Goal: Information Seeking & Learning: Learn about a topic

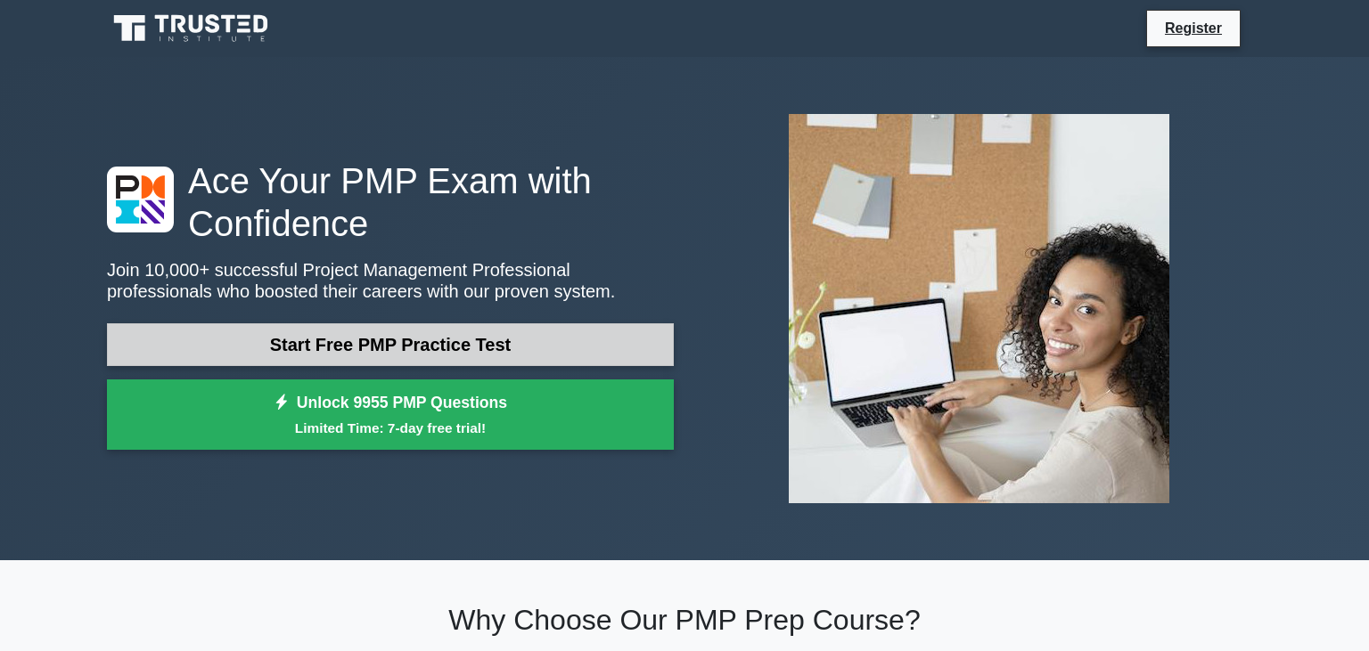
click at [381, 340] on link "Start Free PMP Practice Test" at bounding box center [390, 344] width 567 height 43
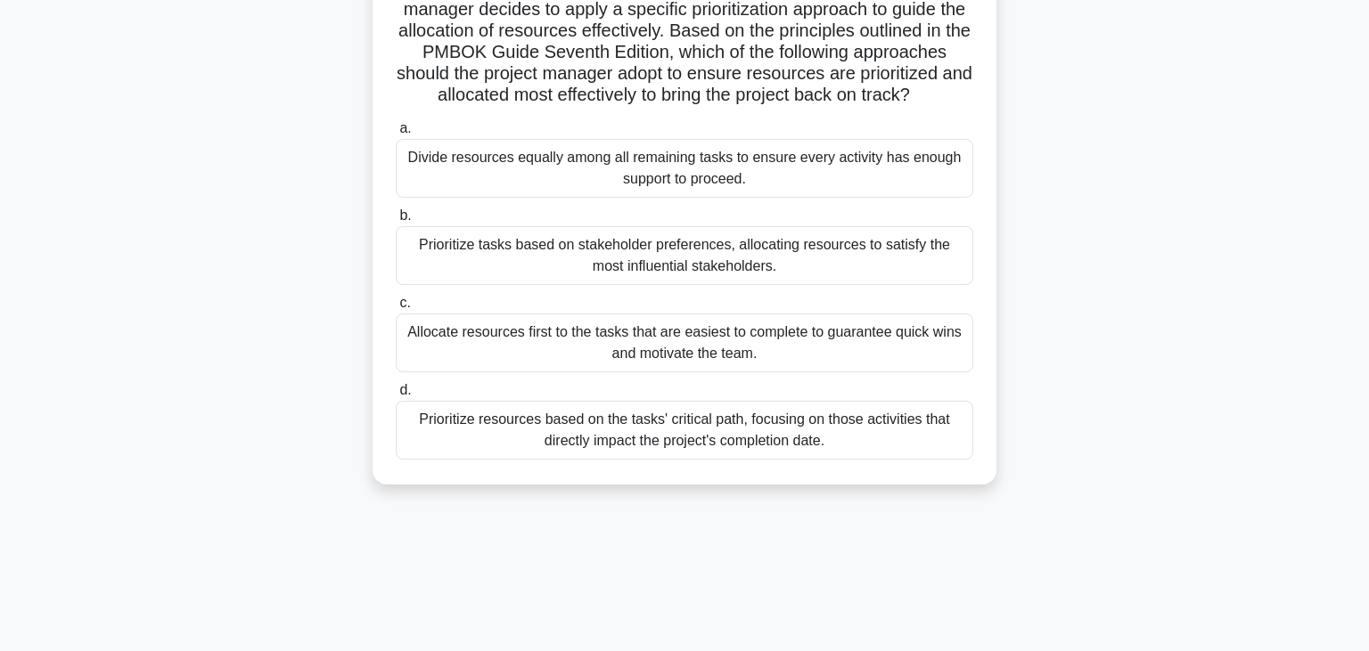
scroll to position [311, 0]
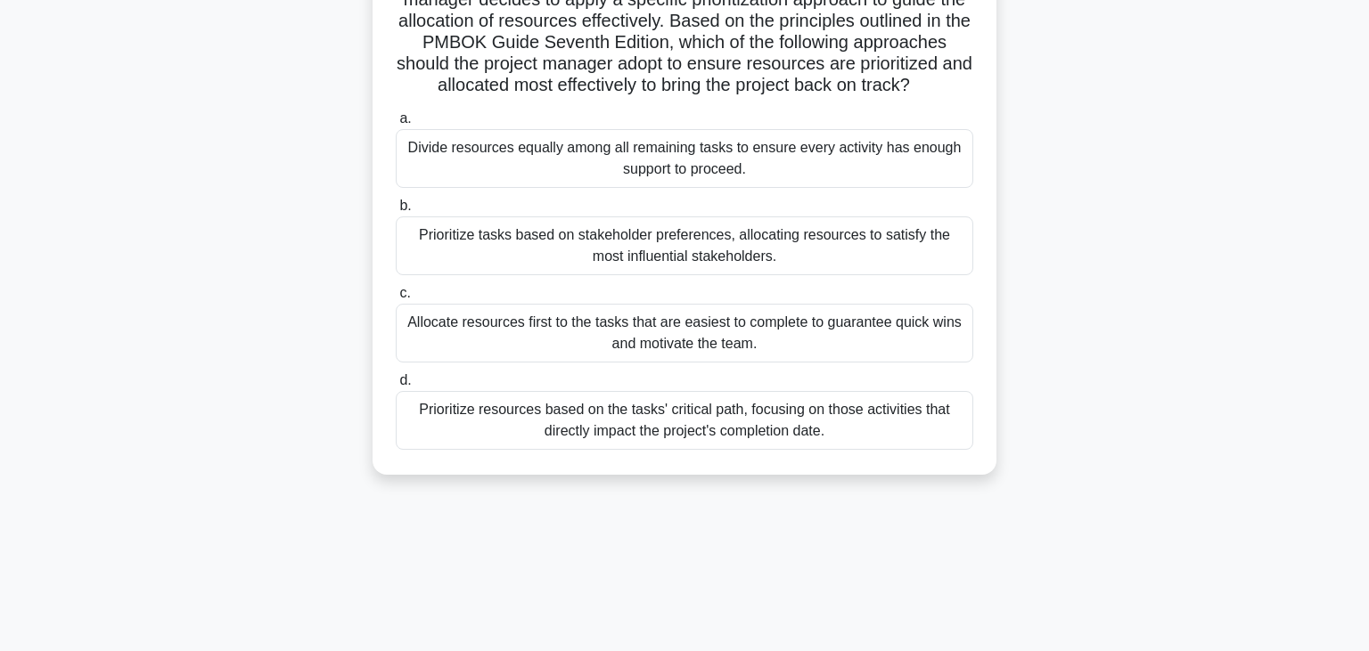
click at [680, 423] on div "Prioritize resources based on the tasks' critical path, focusing on those activ…" at bounding box center [684, 420] width 577 height 59
click at [396, 387] on input "d. Prioritize resources based on the tasks' critical path, focusing on those ac…" at bounding box center [396, 381] width 0 height 12
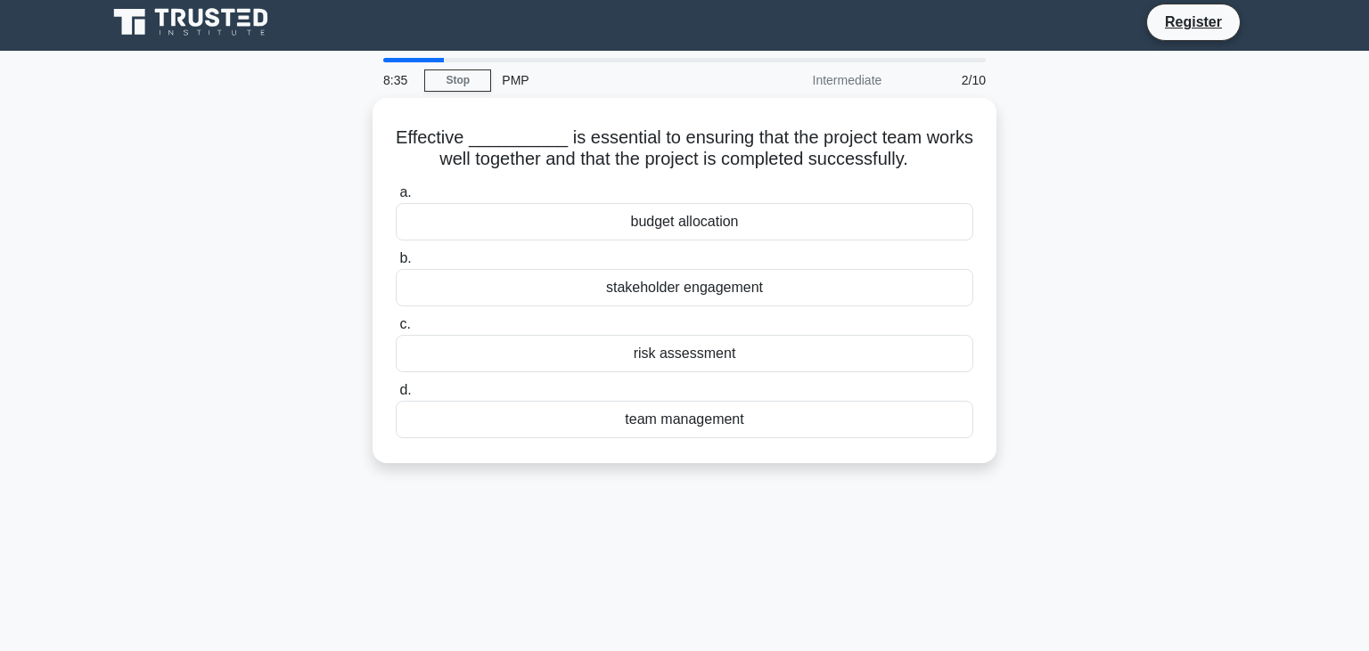
scroll to position [0, 0]
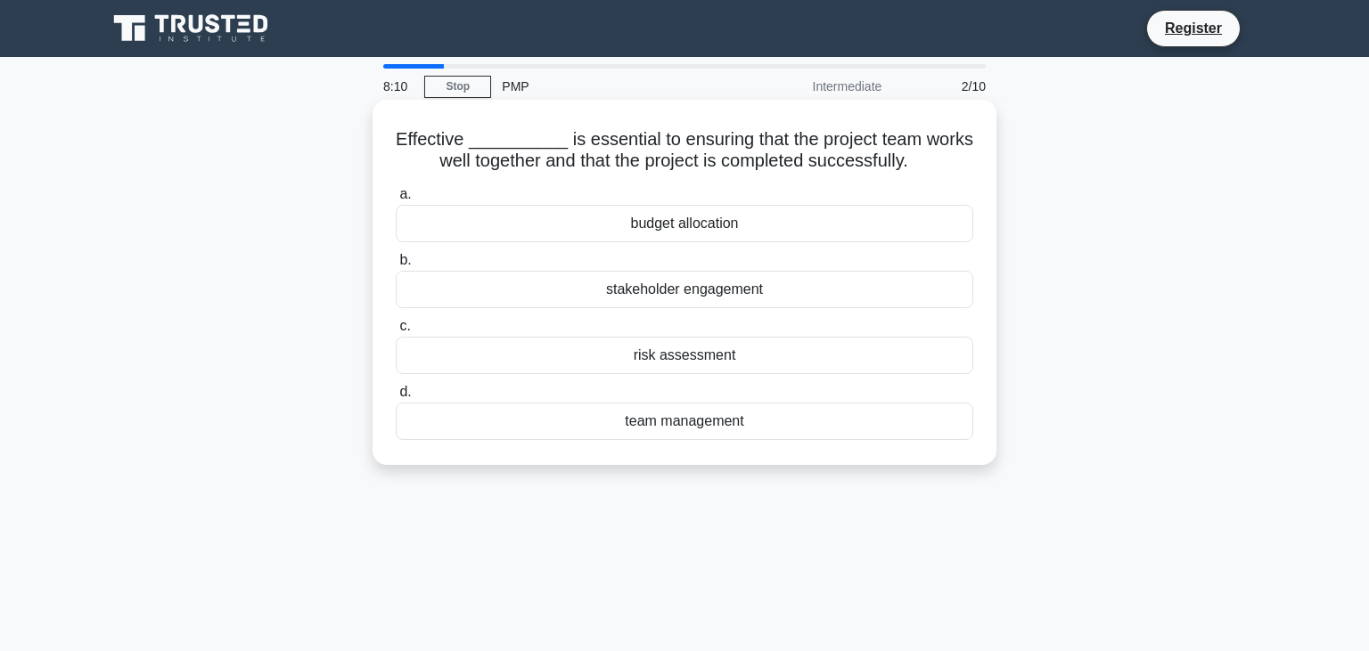
click at [658, 291] on div "stakeholder engagement" at bounding box center [684, 289] width 577 height 37
click at [396, 266] on input "b. stakeholder engagement" at bounding box center [396, 261] width 0 height 12
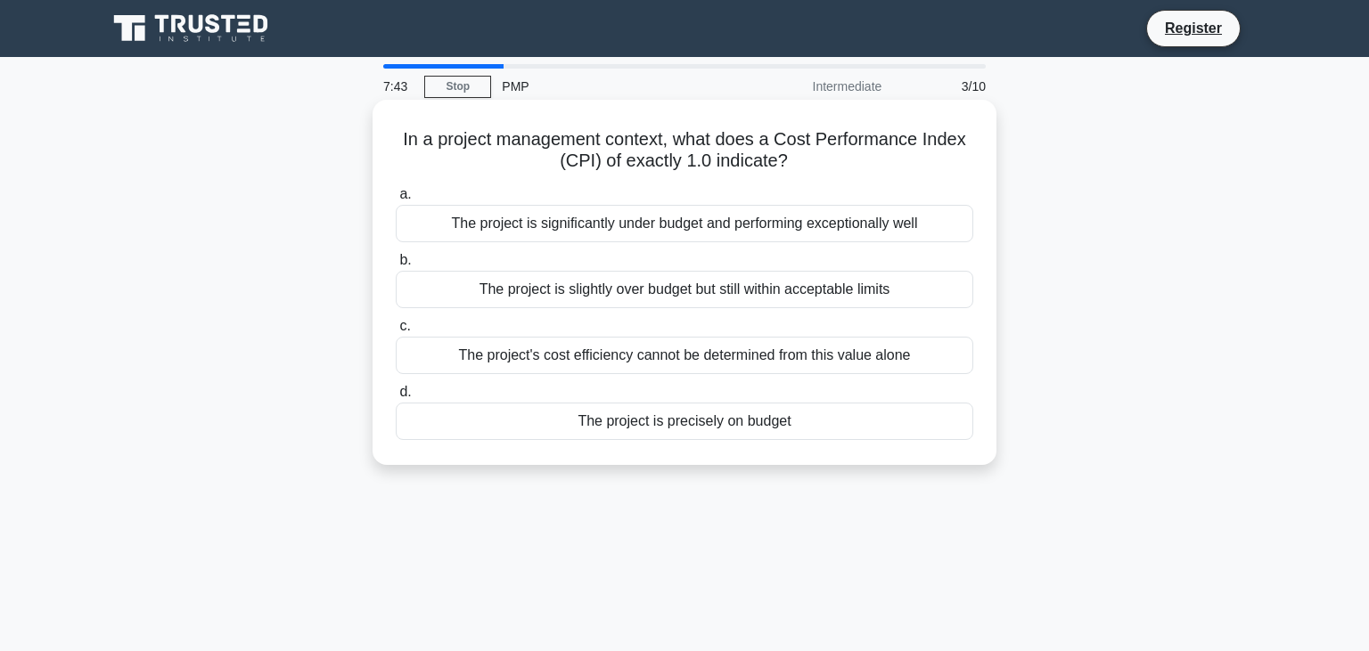
click at [665, 428] on div "The project is precisely on budget" at bounding box center [684, 421] width 577 height 37
click at [396, 398] on input "d. The project is precisely on budget" at bounding box center [396, 393] width 0 height 12
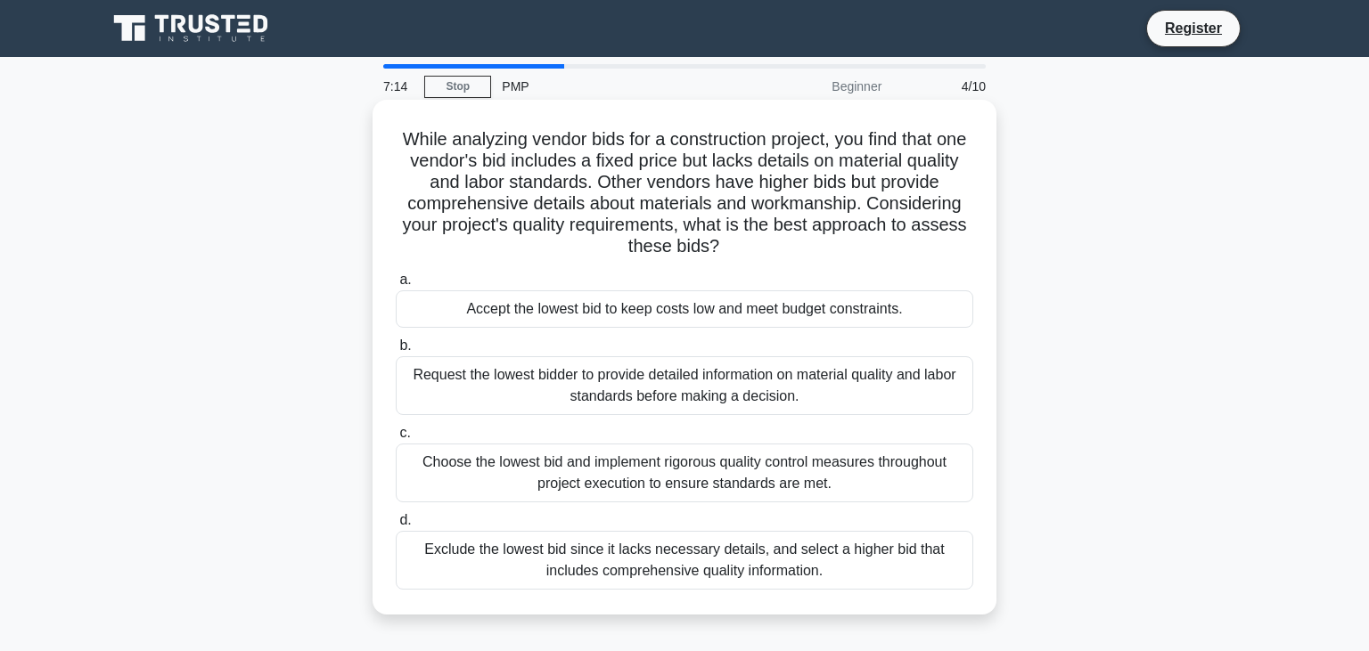
scroll to position [94, 0]
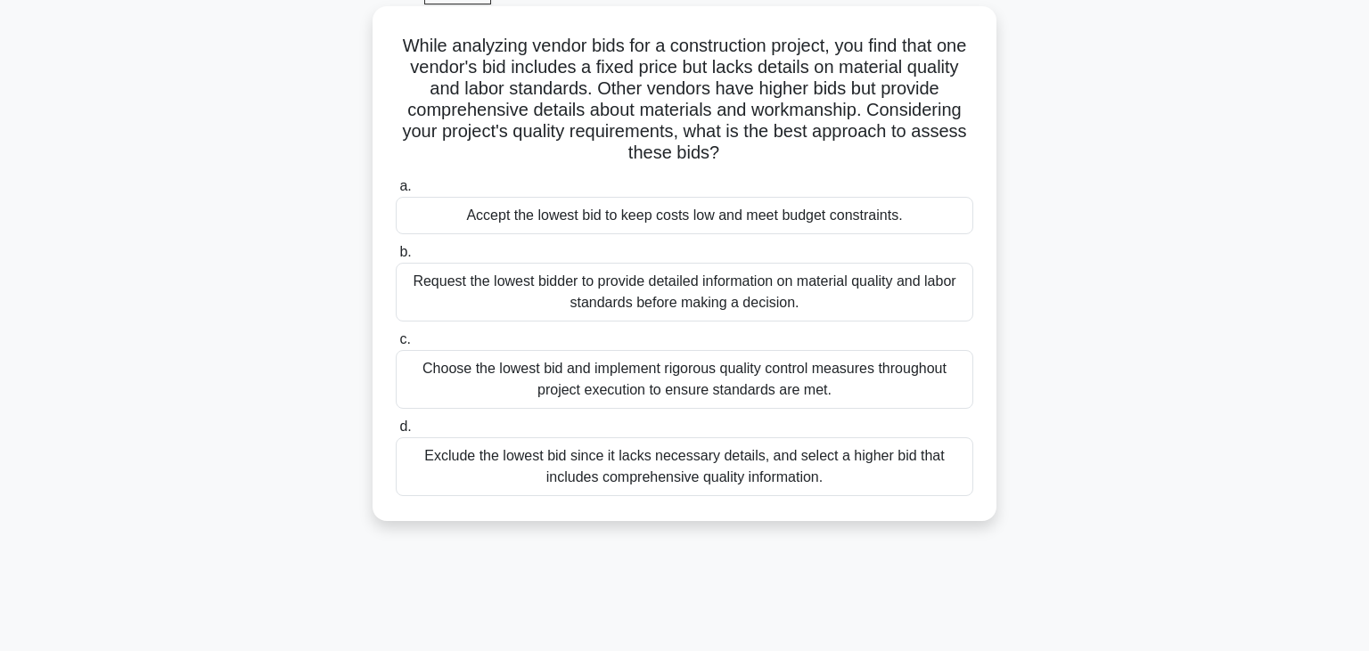
click at [579, 295] on div "Request the lowest bidder to provide detailed information on material quality a…" at bounding box center [684, 292] width 577 height 59
click at [396, 258] on input "b. Request the lowest bidder to provide detailed information on material qualit…" at bounding box center [396, 253] width 0 height 12
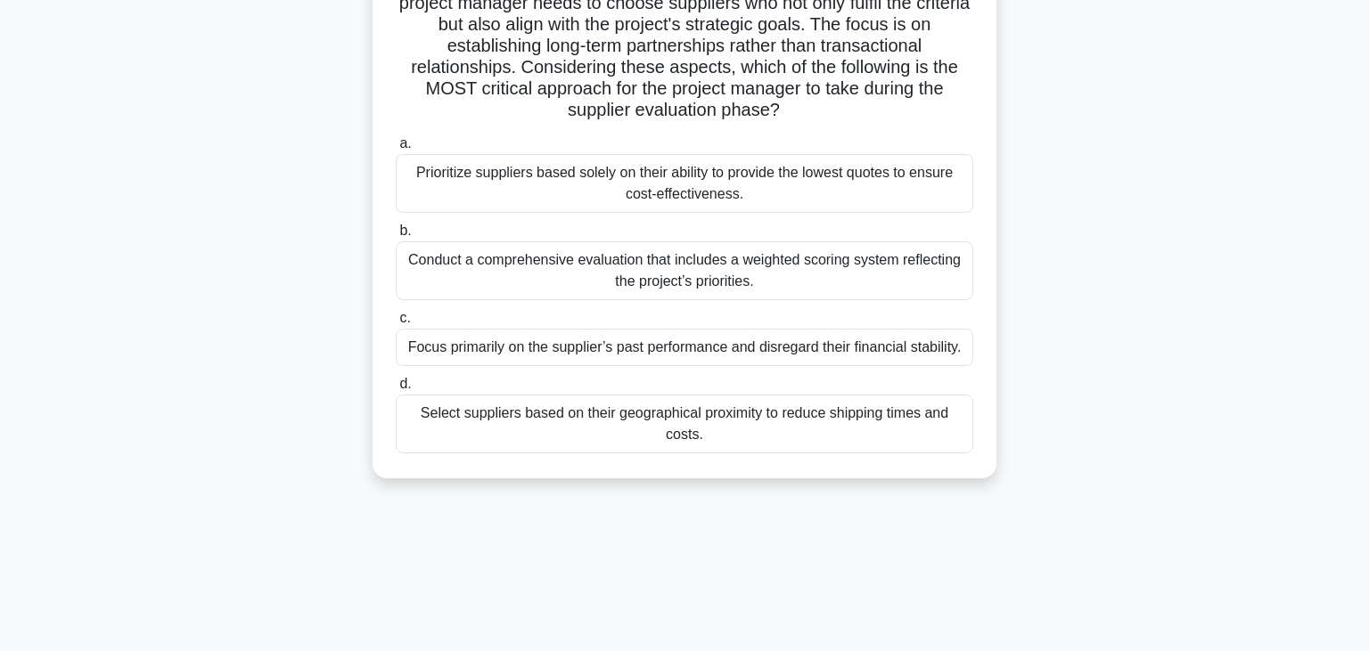
scroll to position [311, 0]
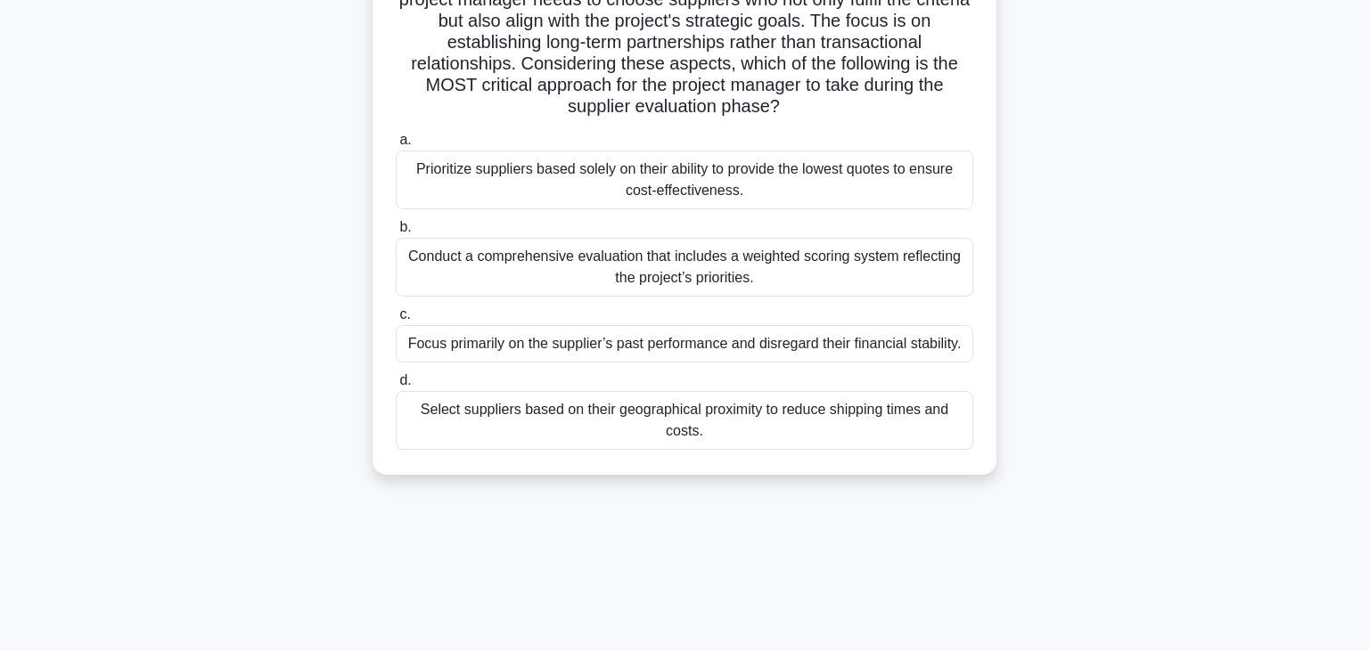
click at [543, 275] on div "Conduct a comprehensive evaluation that includes a weighted scoring system refl…" at bounding box center [684, 267] width 577 height 59
click at [396, 233] on input "b. Conduct a comprehensive evaluation that includes a weighted scoring system r…" at bounding box center [396, 228] width 0 height 12
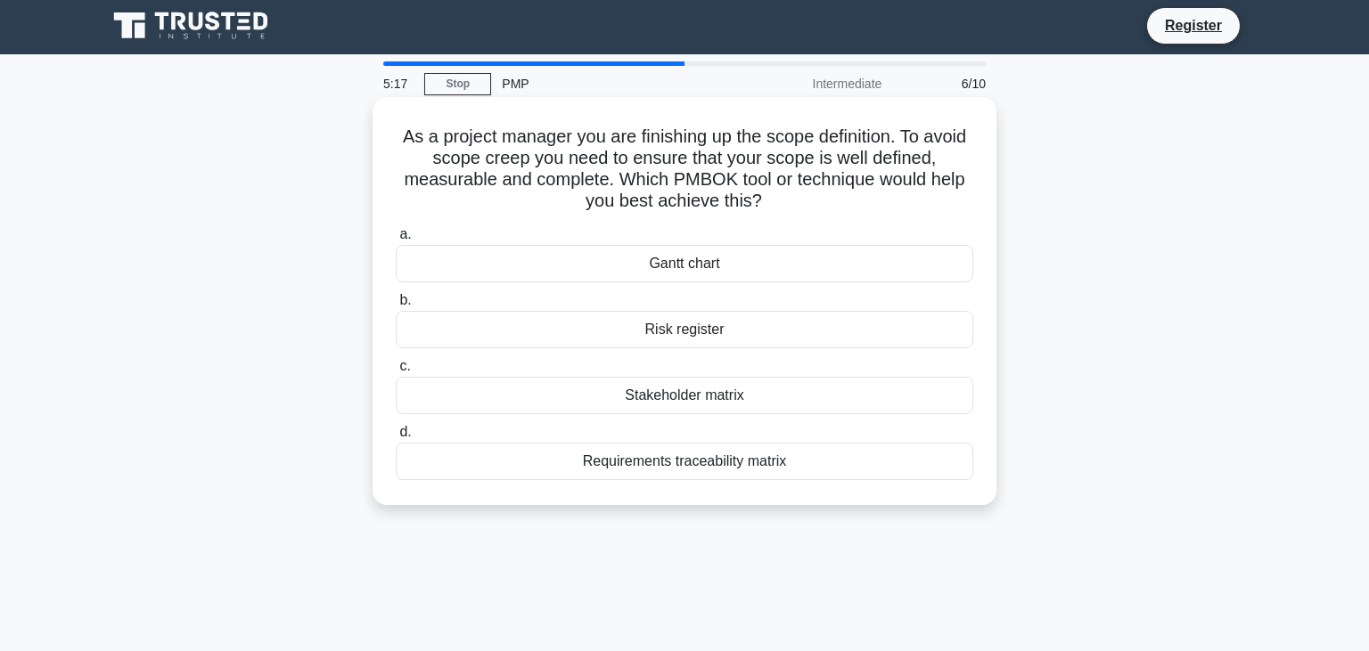
scroll to position [0, 0]
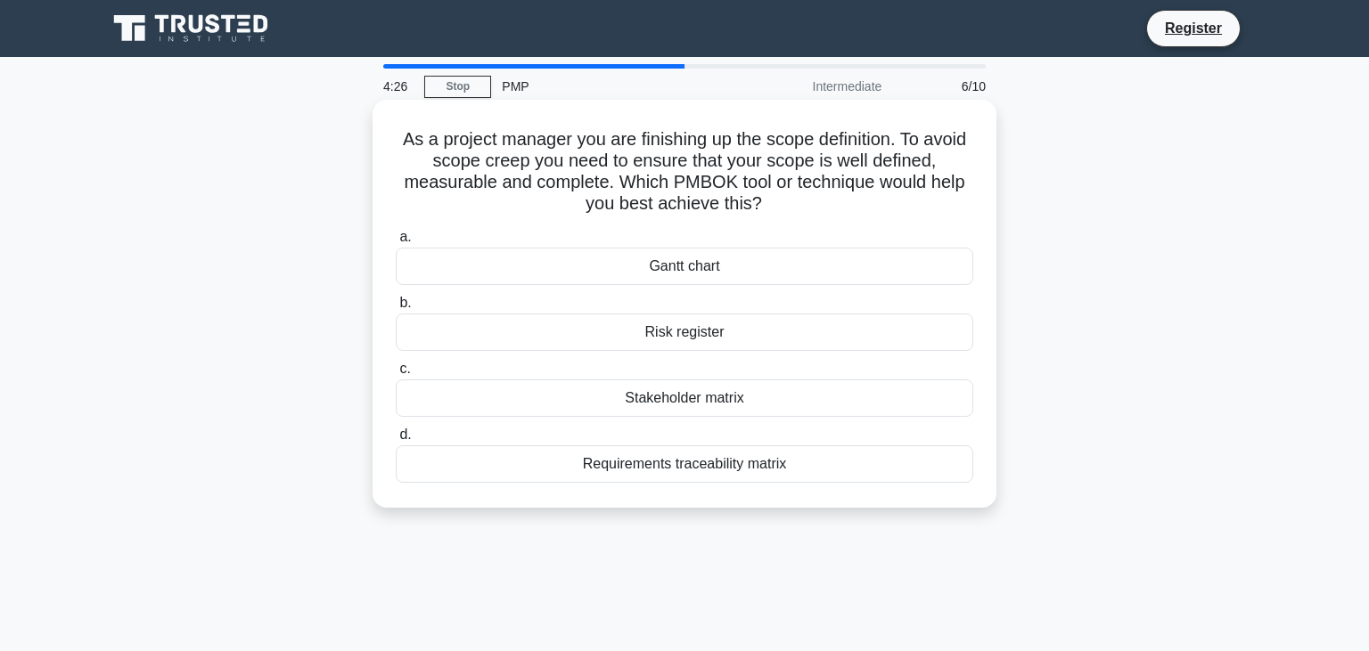
click at [673, 470] on div "Requirements traceability matrix" at bounding box center [684, 463] width 577 height 37
click at [396, 441] on input "d. Requirements traceability matrix" at bounding box center [396, 435] width 0 height 12
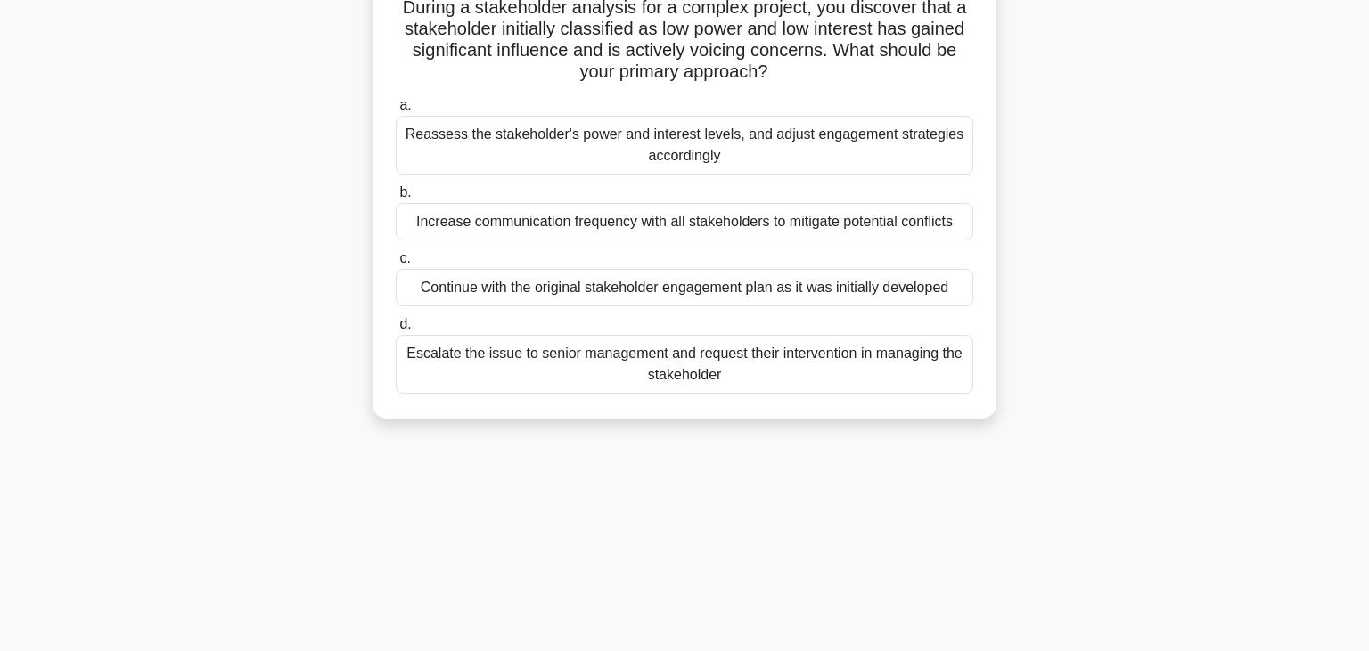
scroll to position [94, 0]
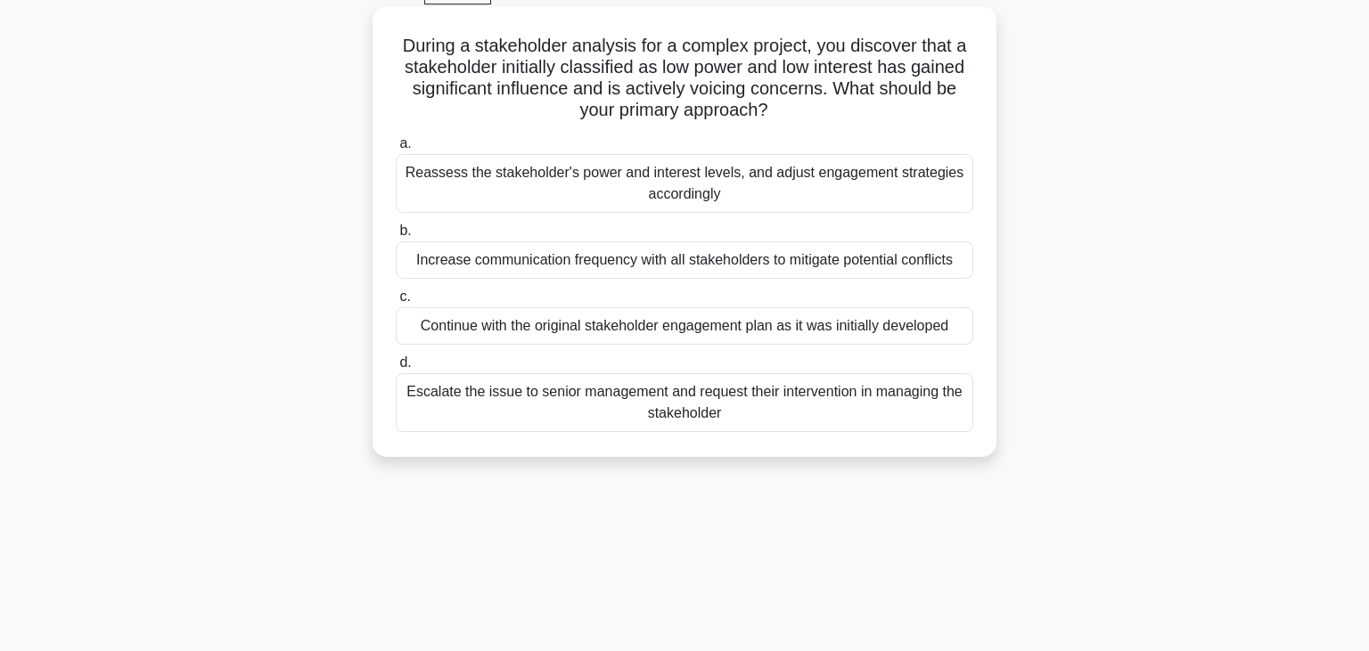
click at [650, 192] on div "Reassess the stakeholder's power and interest levels, and adjust engagement str…" at bounding box center [684, 183] width 577 height 59
click at [396, 150] on input "a. Reassess the stakeholder's power and interest levels, and adjust engagement …" at bounding box center [396, 144] width 0 height 12
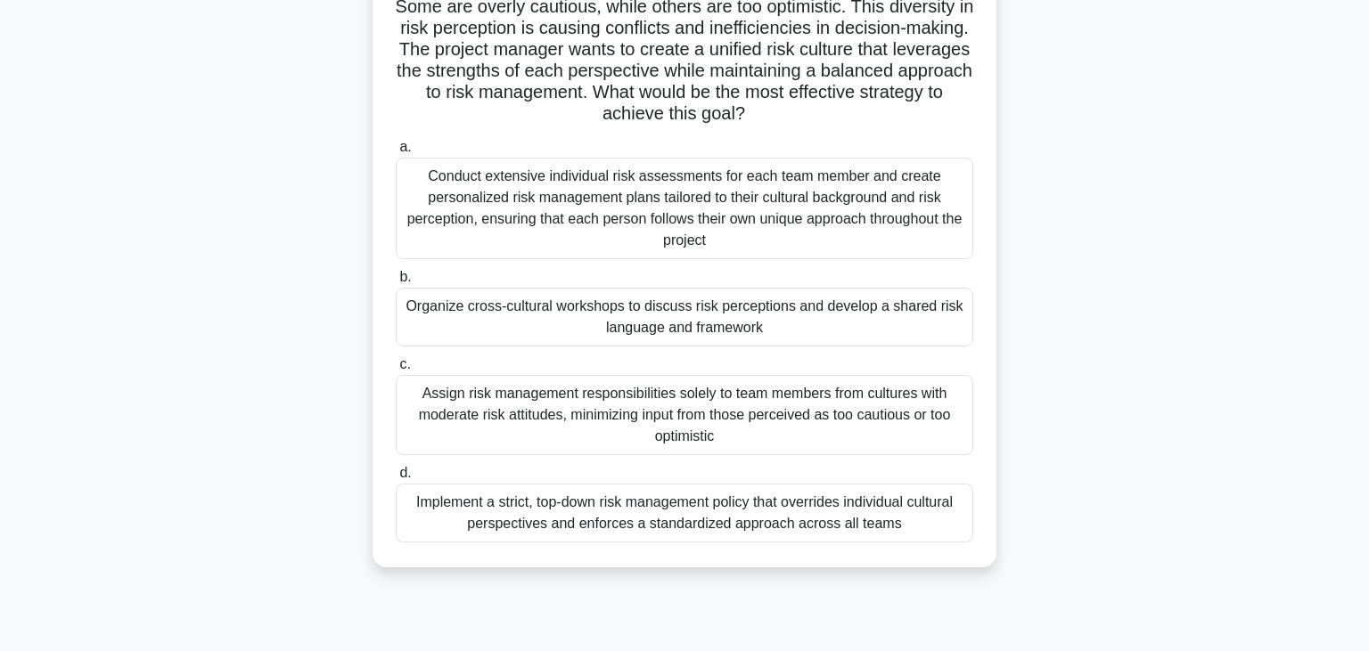
scroll to position [282, 0]
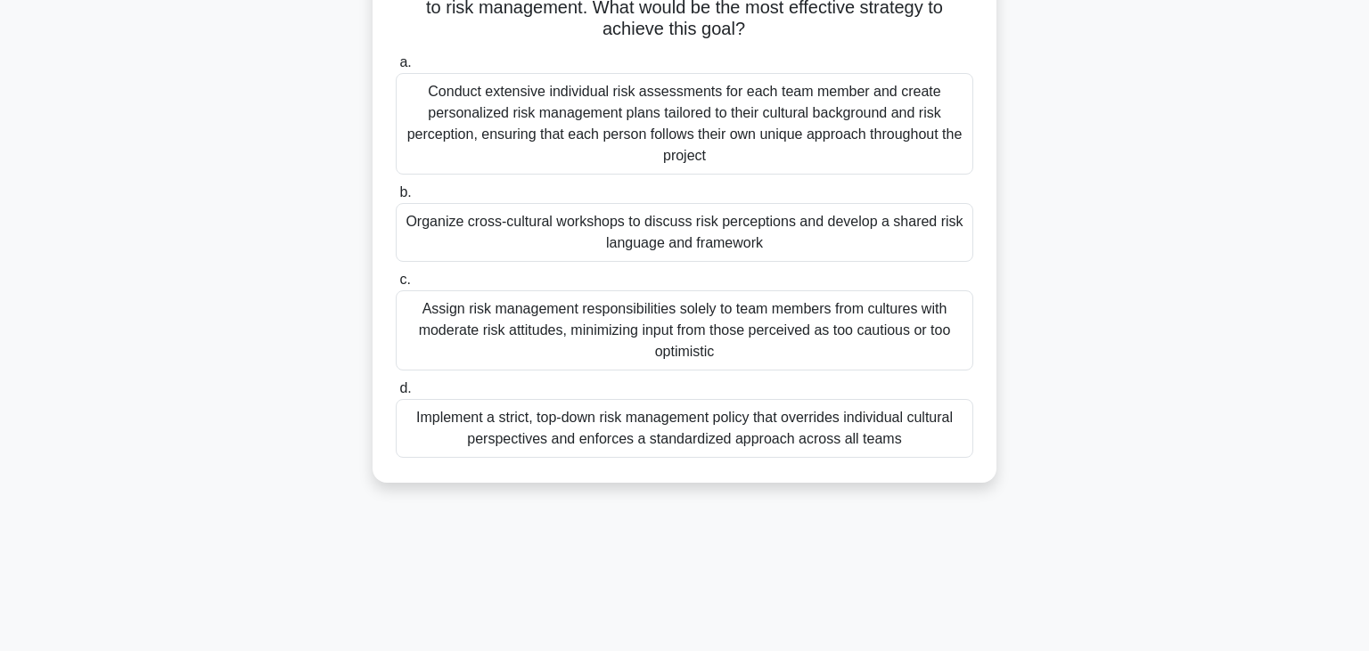
click at [690, 239] on div "Organize cross-cultural workshops to discuss risk perceptions and develop a sha…" at bounding box center [684, 232] width 577 height 59
click at [396, 199] on input "b. Organize cross-cultural workshops to discuss risk perceptions and develop a …" at bounding box center [396, 193] width 0 height 12
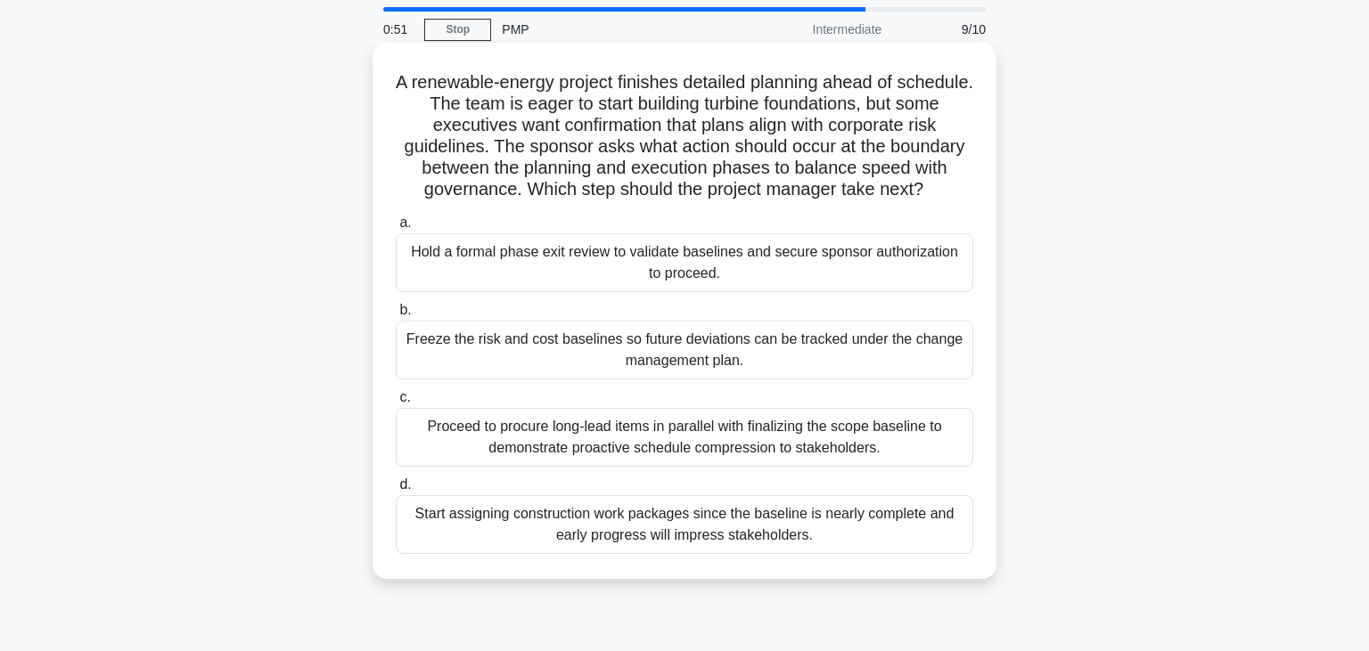
scroll to position [94, 0]
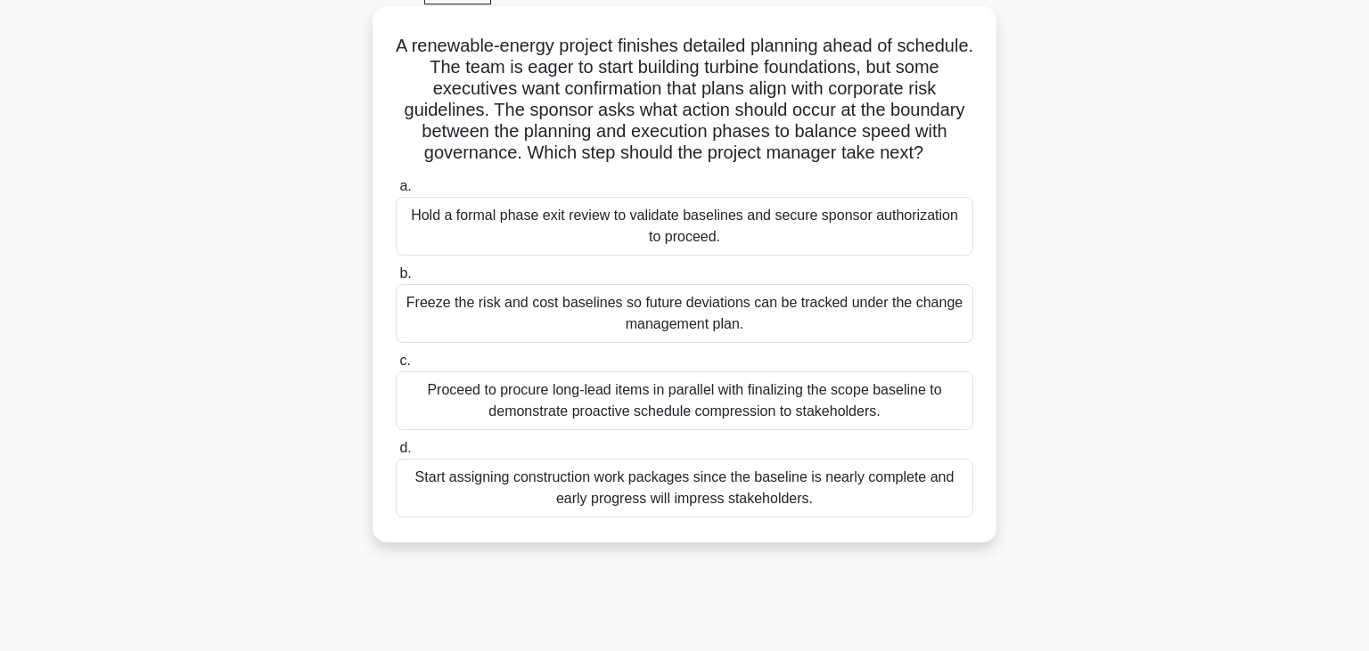
click at [734, 234] on div "Hold a formal phase exit review to validate baselines and secure sponsor author…" at bounding box center [684, 226] width 577 height 59
click at [396, 192] on input "a. Hold a formal phase exit review to validate baselines and secure sponsor aut…" at bounding box center [396, 187] width 0 height 12
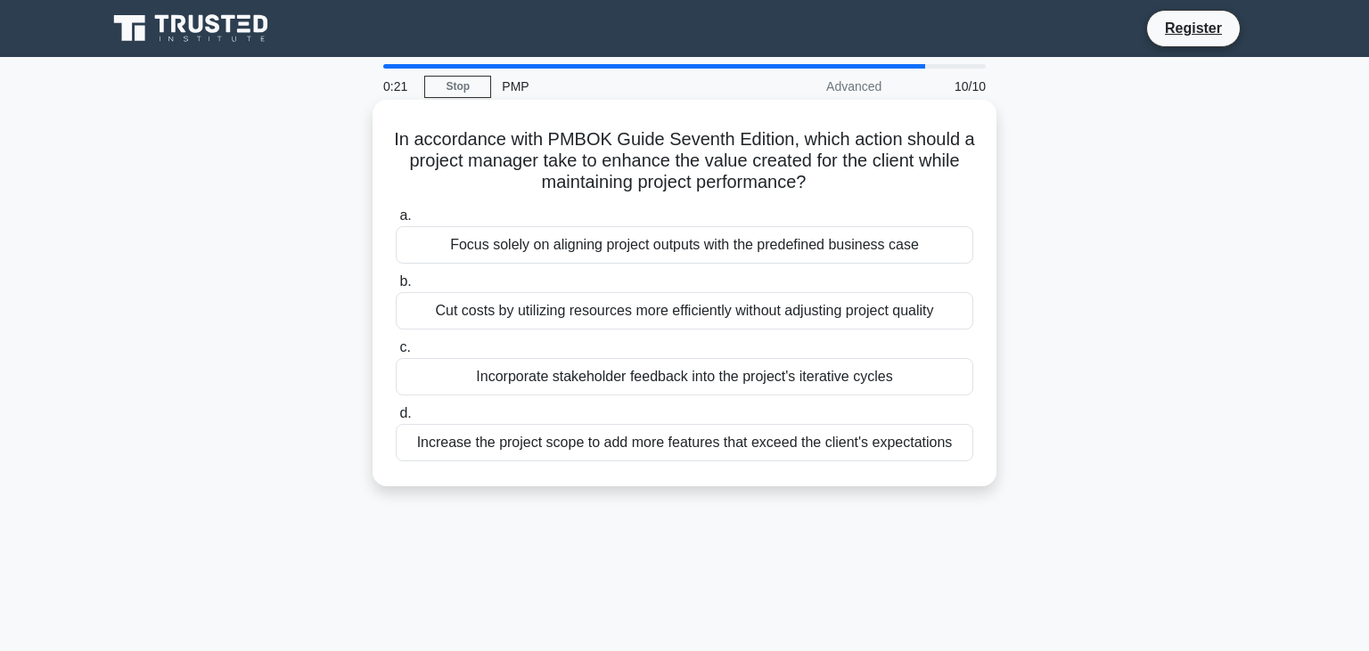
scroll to position [0, 0]
click at [726, 380] on div "Incorporate stakeholder feedback into the project's iterative cycles" at bounding box center [684, 376] width 577 height 37
click at [396, 354] on input "c. Incorporate stakeholder feedback into the project's iterative cycles" at bounding box center [396, 348] width 0 height 12
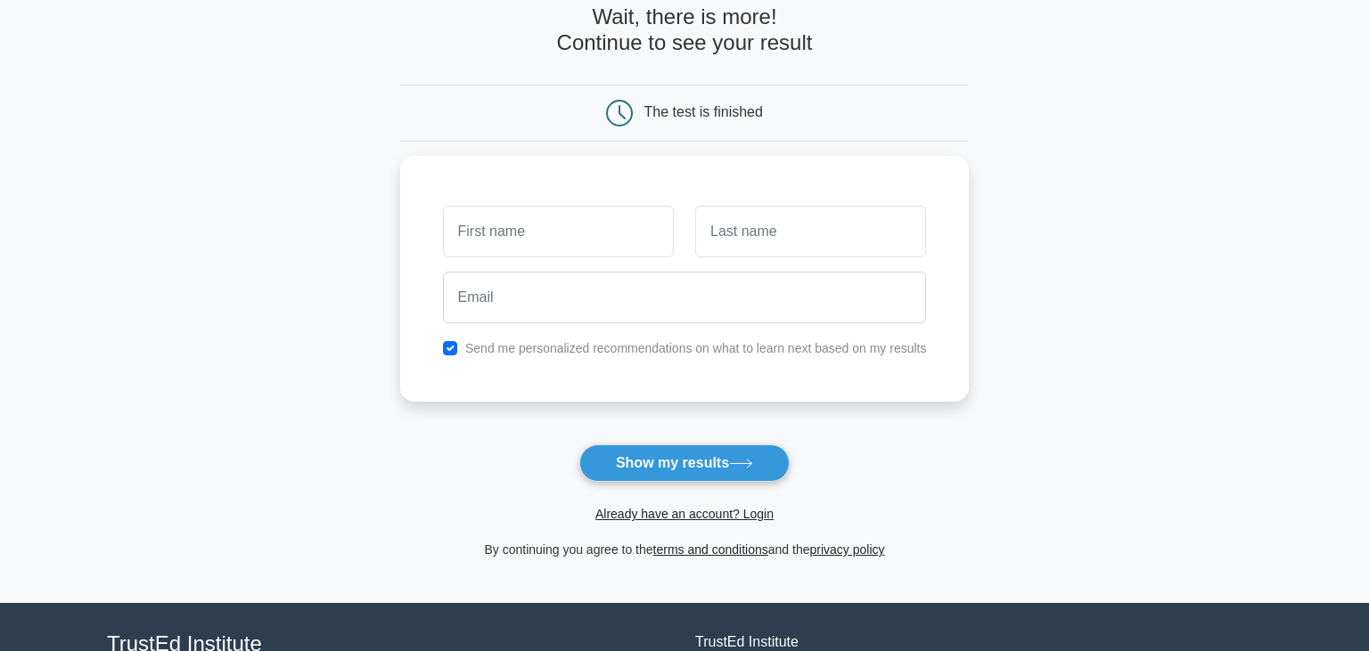
scroll to position [188, 0]
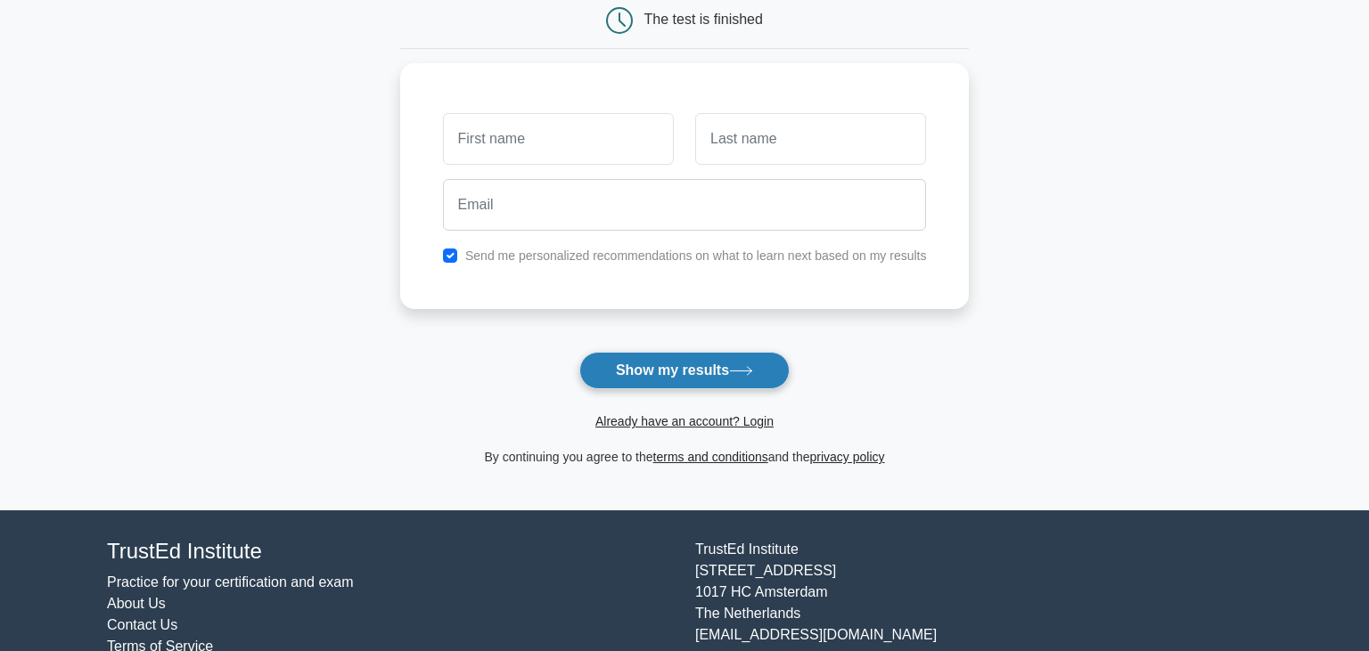
click at [670, 364] on button "Show my results" at bounding box center [684, 370] width 210 height 37
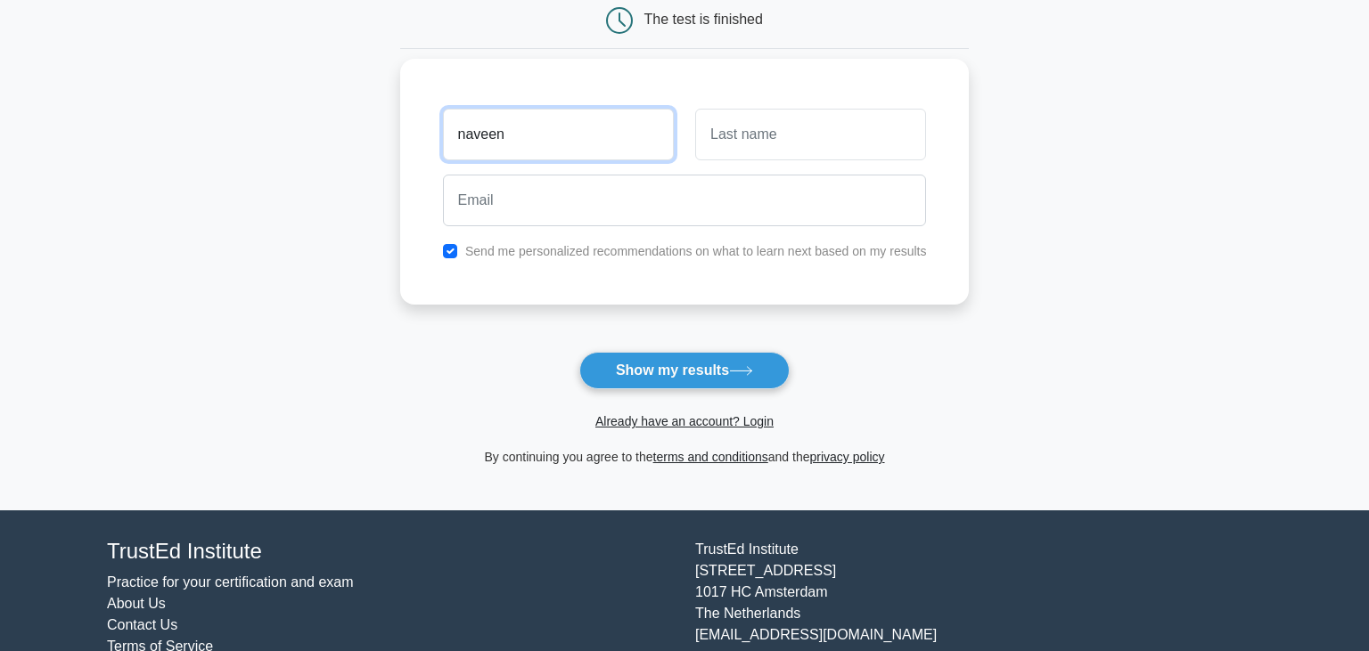
type input "naveen"
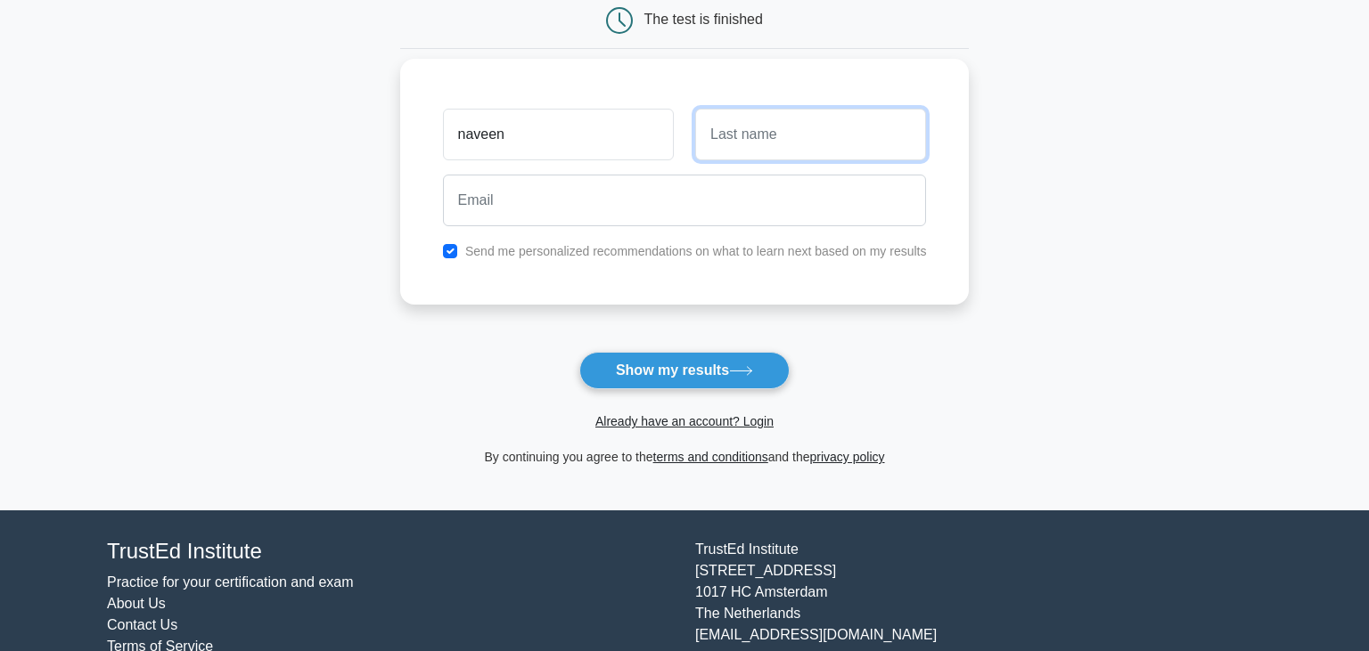
click at [725, 150] on input "text" at bounding box center [810, 135] width 231 height 52
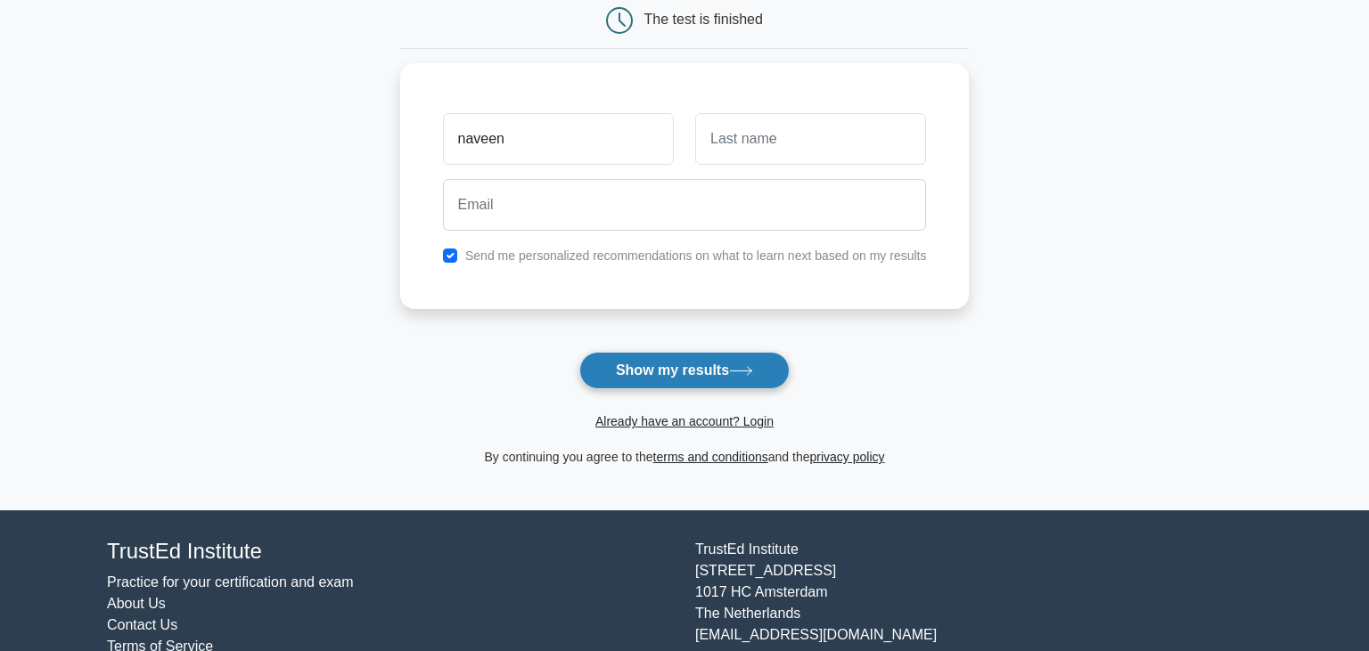
click at [670, 365] on button "Show my results" at bounding box center [684, 370] width 210 height 37
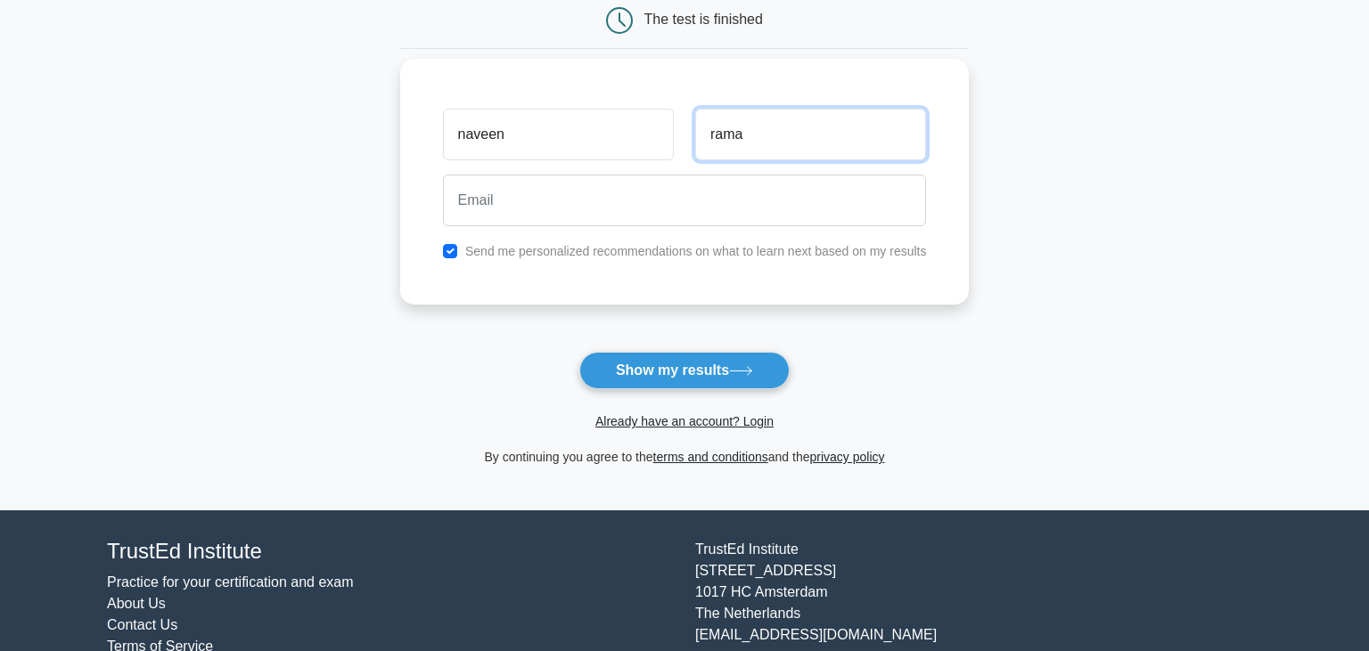
type input "rama"
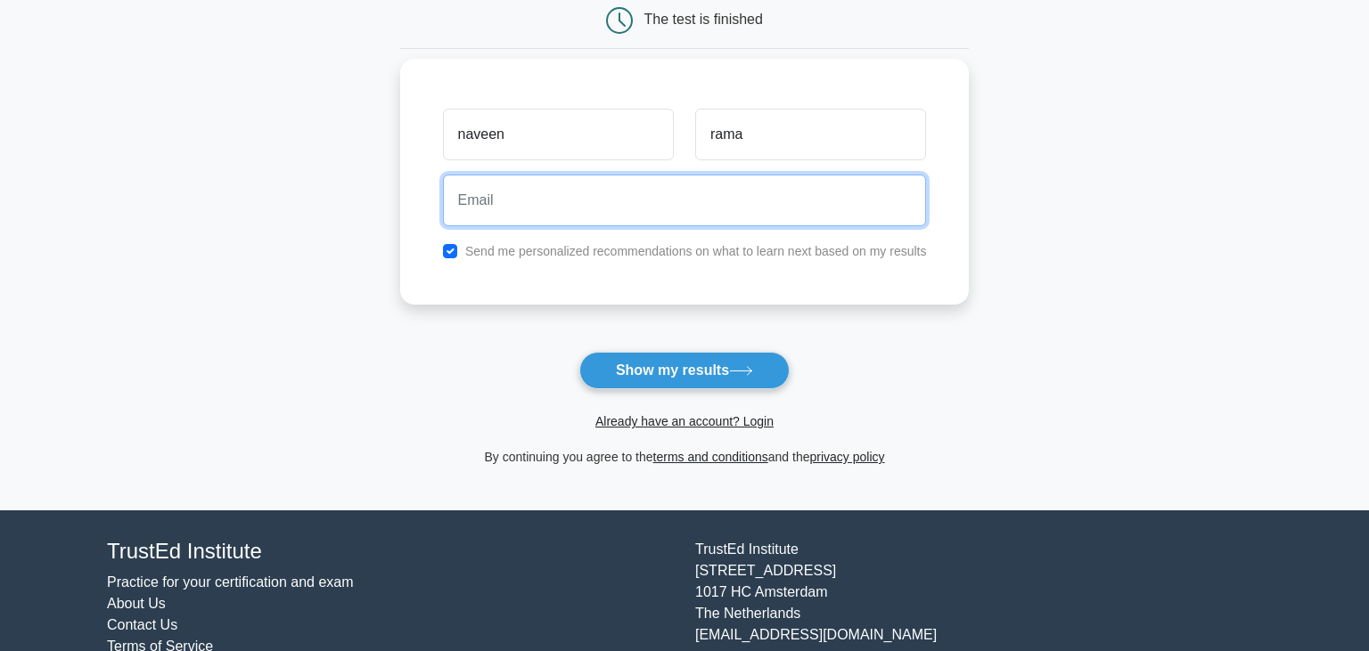
click at [533, 198] on input "email" at bounding box center [685, 201] width 484 height 52
type input "rennaveen@gmail.com"
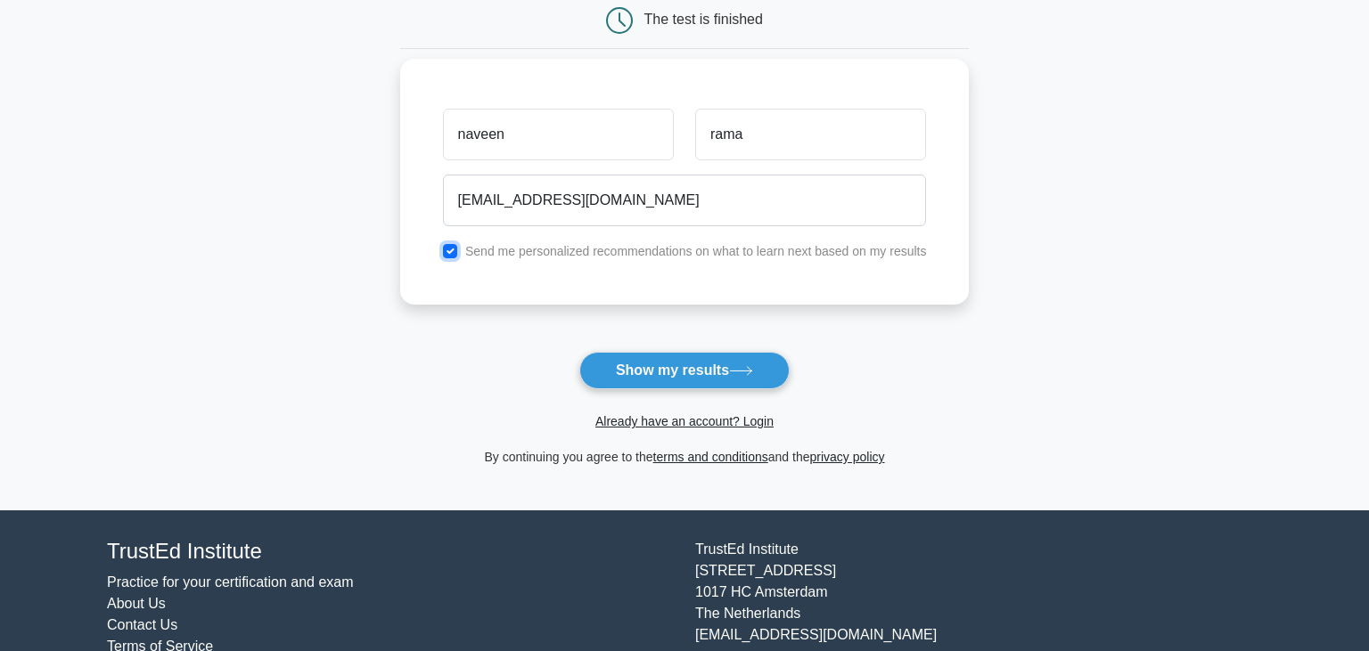
click at [451, 251] on input "checkbox" at bounding box center [450, 251] width 14 height 14
checkbox input "false"
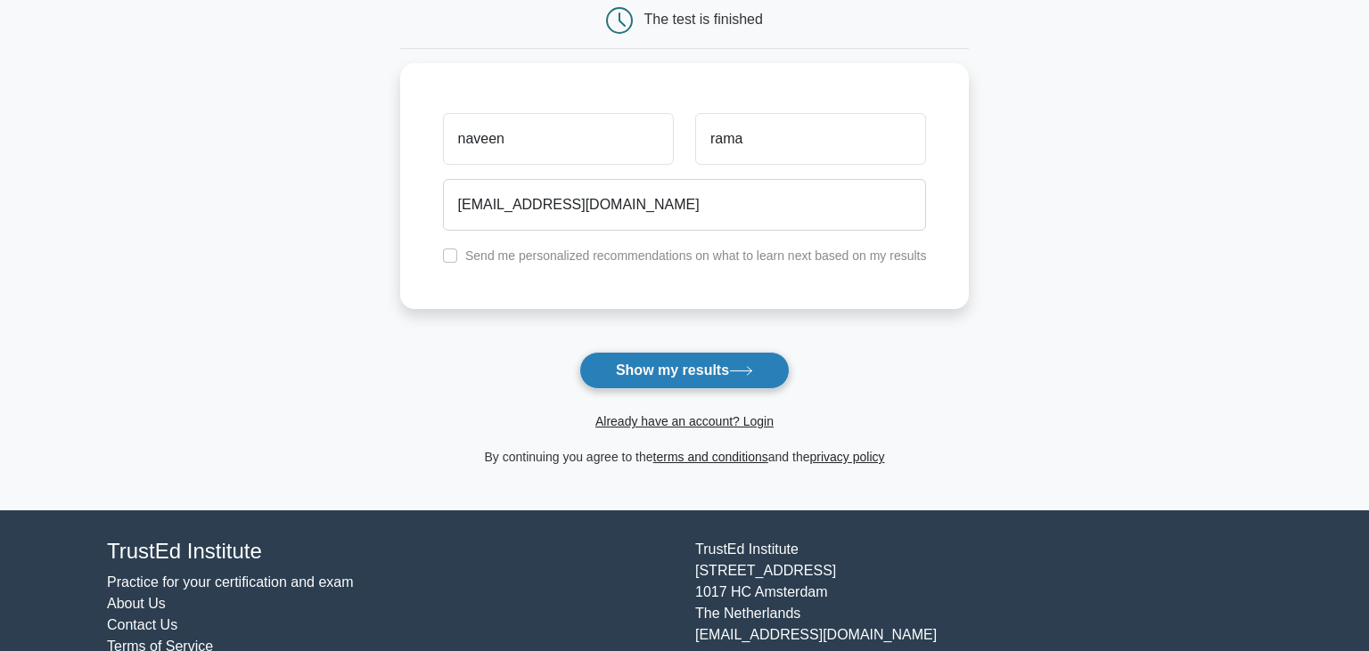
click at [685, 371] on button "Show my results" at bounding box center [684, 370] width 210 height 37
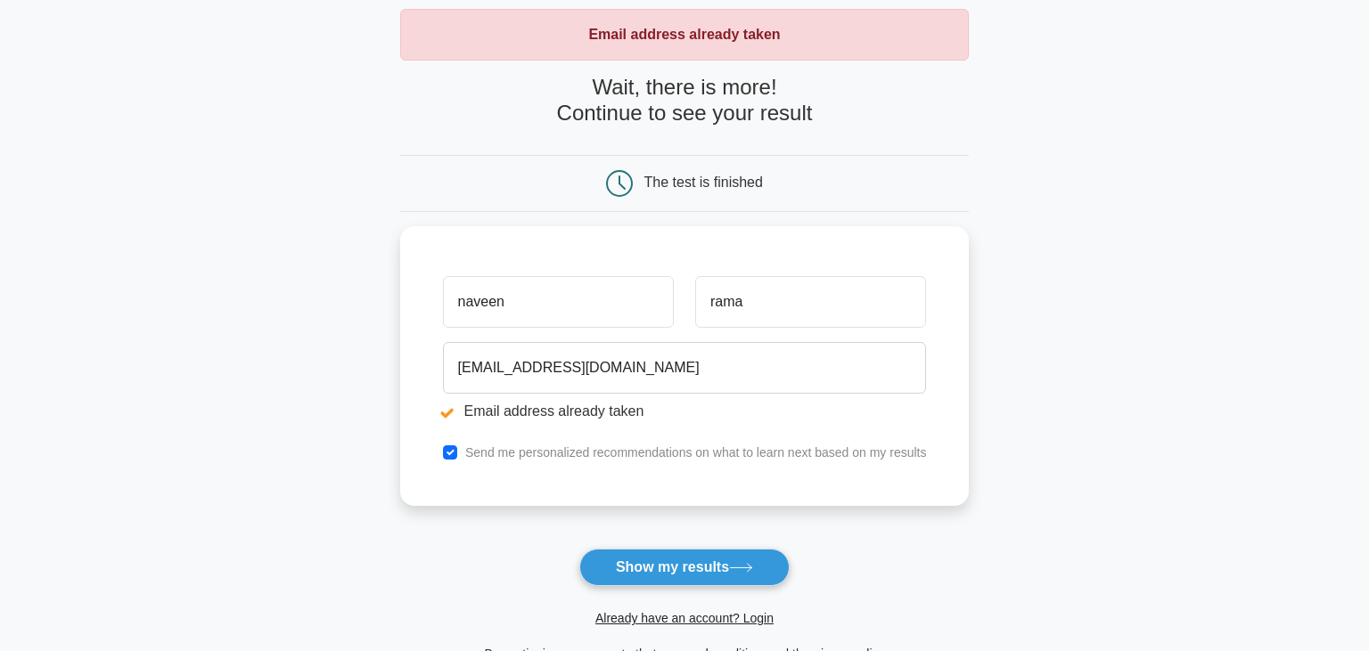
scroll to position [61, 0]
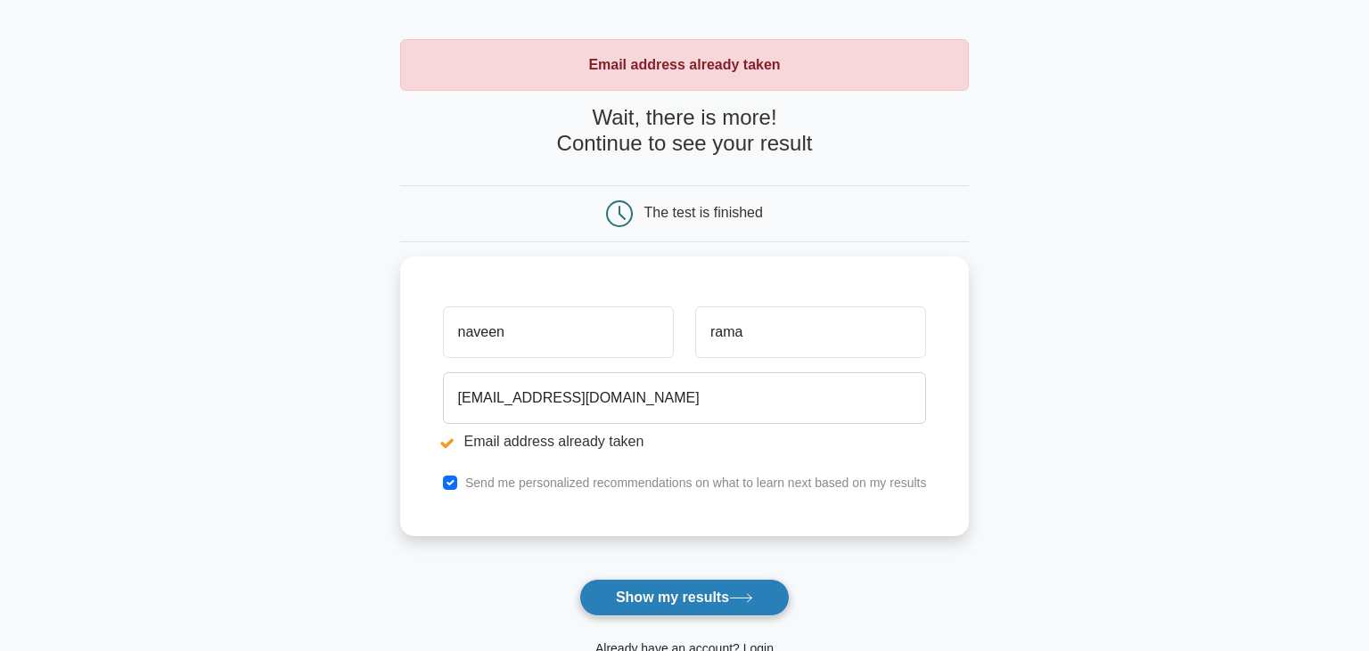
click at [691, 601] on button "Show my results" at bounding box center [684, 597] width 210 height 37
